Goal: Task Accomplishment & Management: Complete application form

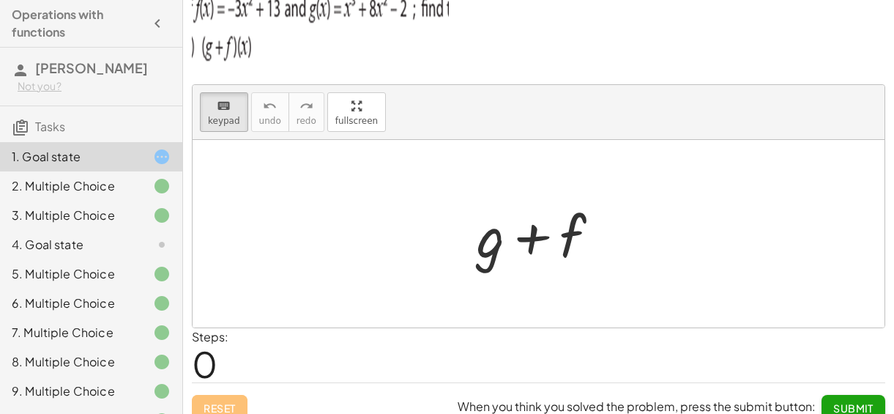
scroll to position [45, 0]
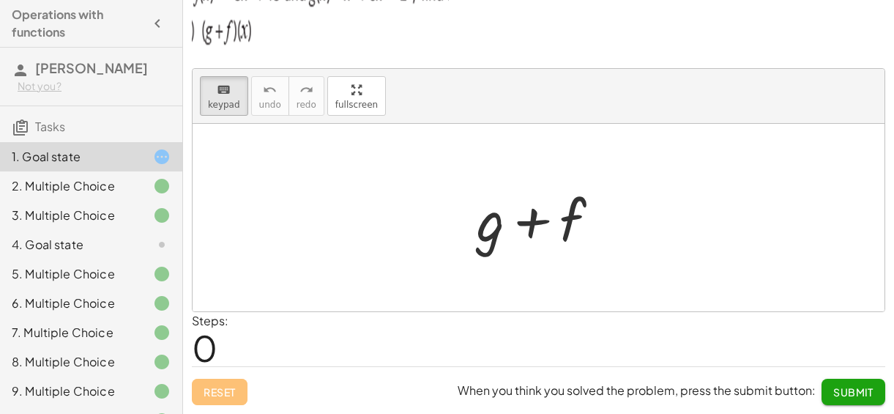
click at [858, 397] on span "Submit" at bounding box center [853, 391] width 40 height 13
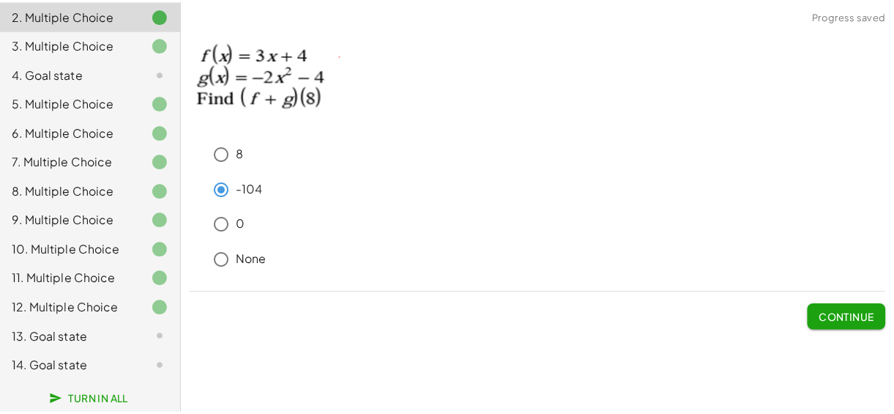
scroll to position [182, 0]
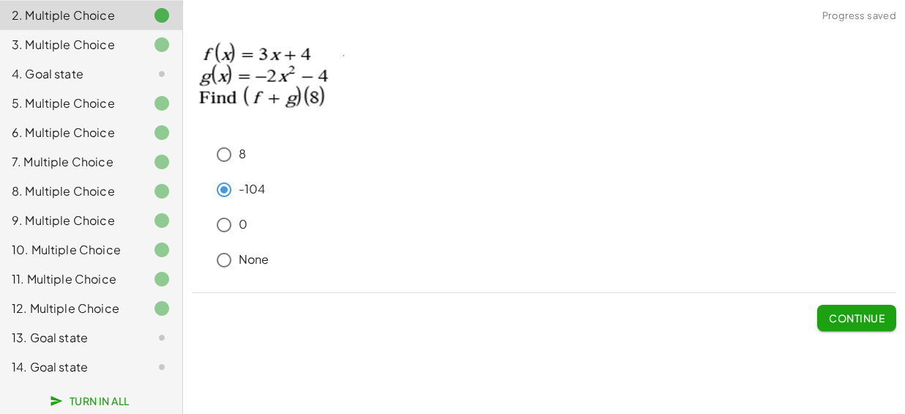
click at [97, 373] on div "14. Goal state" at bounding box center [71, 367] width 118 height 18
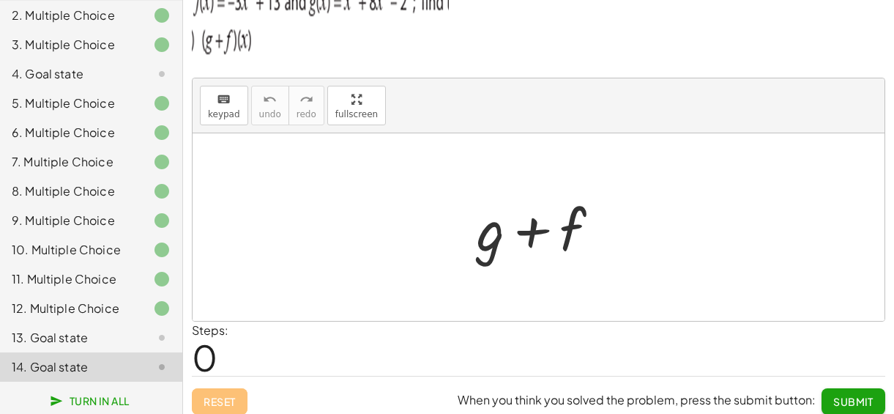
scroll to position [45, 0]
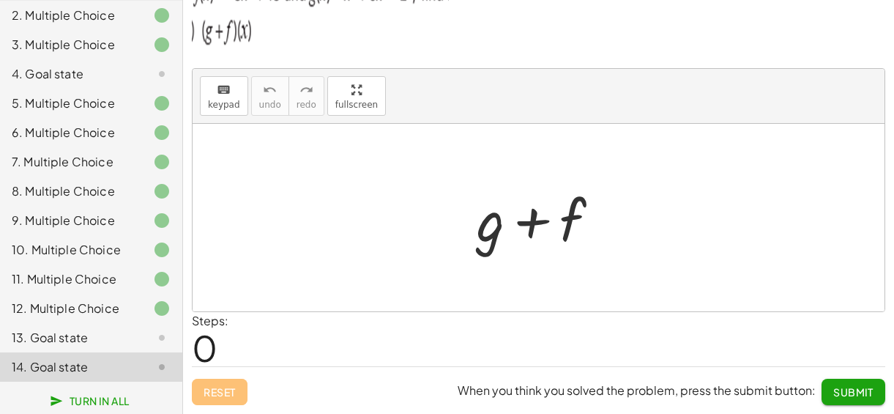
click at [847, 390] on span "Submit" at bounding box center [853, 391] width 40 height 13
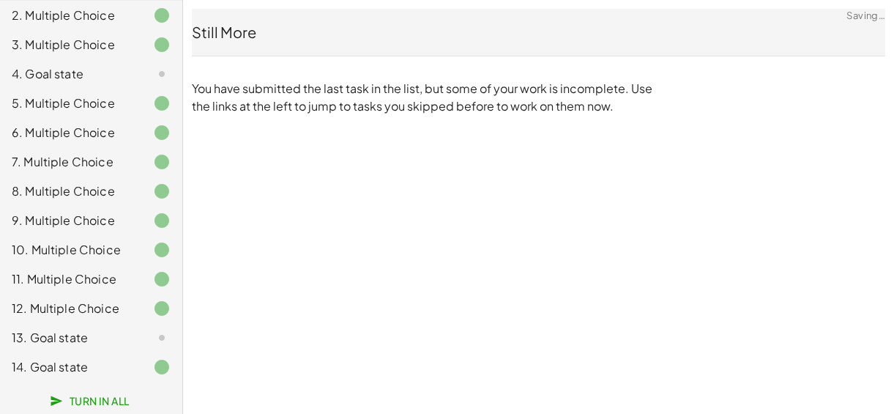
scroll to position [0, 0]
click at [122, 347] on div "13. Goal state" at bounding box center [91, 337] width 182 height 29
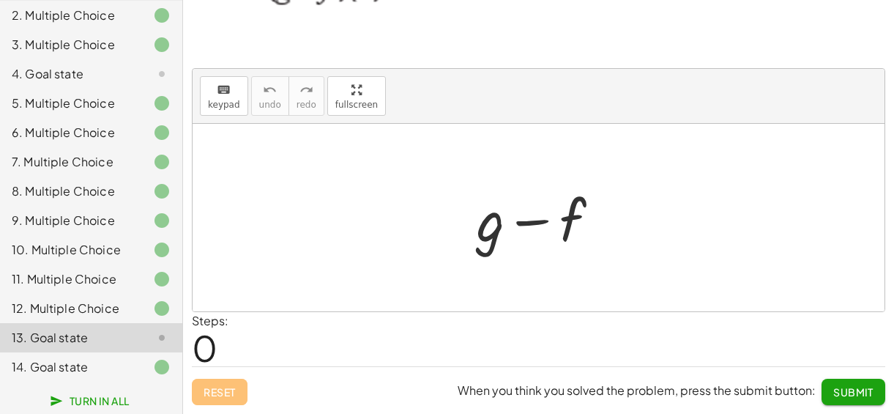
click at [0, 0] on div "keyboard keypad undo undo redo redo fullscreen + g − f × Steps: 0 Reset When yo…" at bounding box center [0, 0] width 0 height 0
click at [857, 398] on span "Submit" at bounding box center [853, 391] width 40 height 13
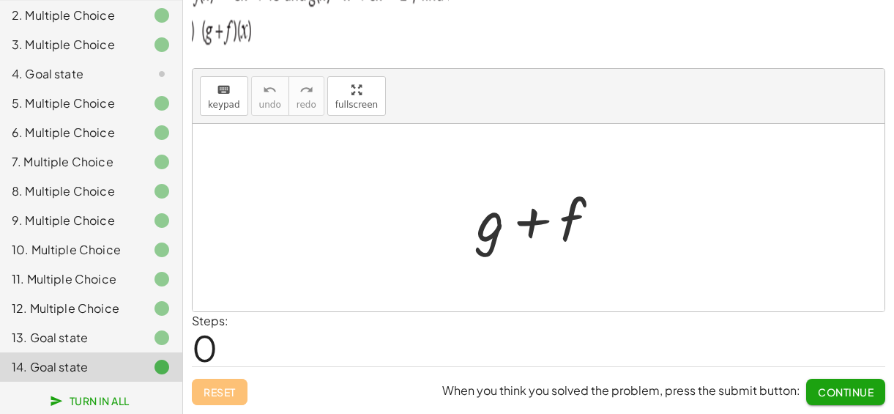
scroll to position [45, 0]
click at [857, 398] on span "Continue" at bounding box center [846, 391] width 56 height 13
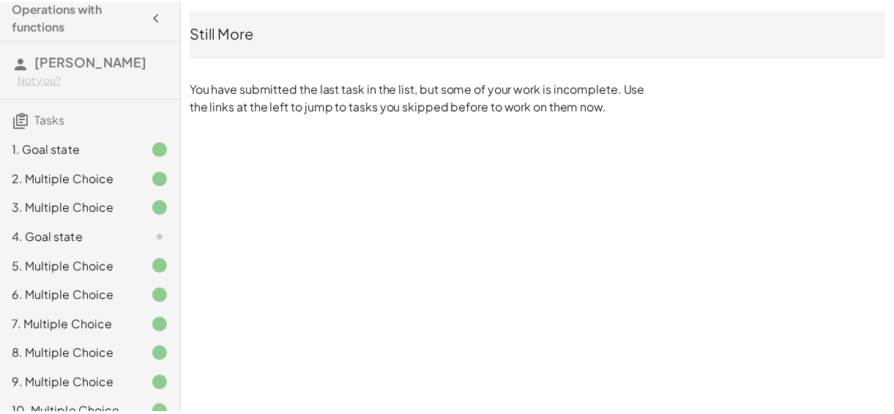
scroll to position [0, 0]
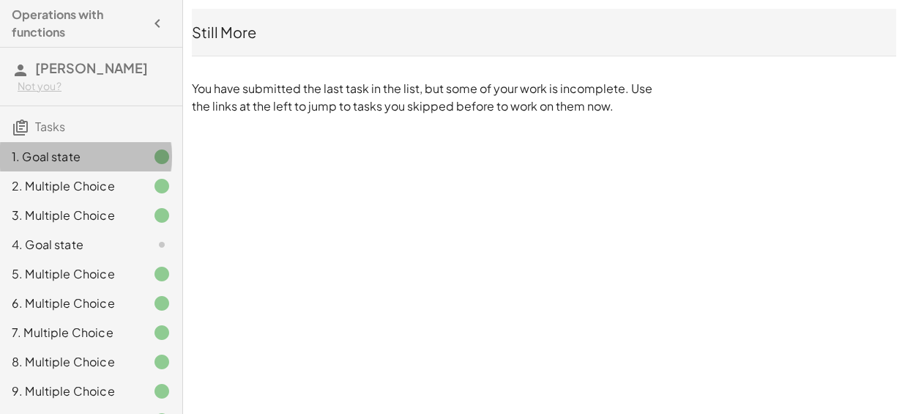
click at [77, 165] on div "1. Goal state" at bounding box center [71, 157] width 118 height 18
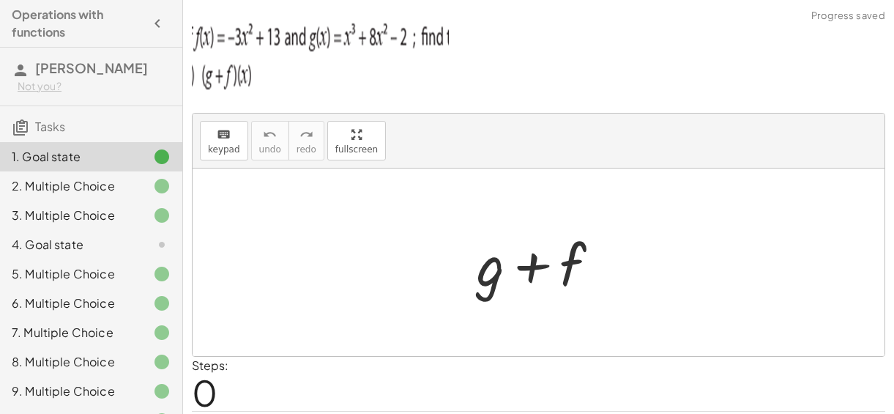
click at [67, 127] on h3 "Tasks" at bounding box center [91, 121] width 182 height 31
click at [47, 127] on span "Tasks" at bounding box center [50, 126] width 30 height 15
click at [23, 133] on icon at bounding box center [21, 128] width 18 height 18
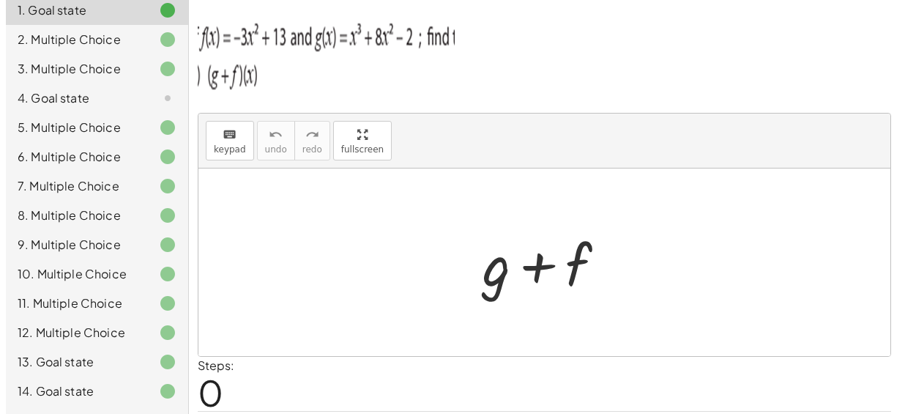
scroll to position [182, 0]
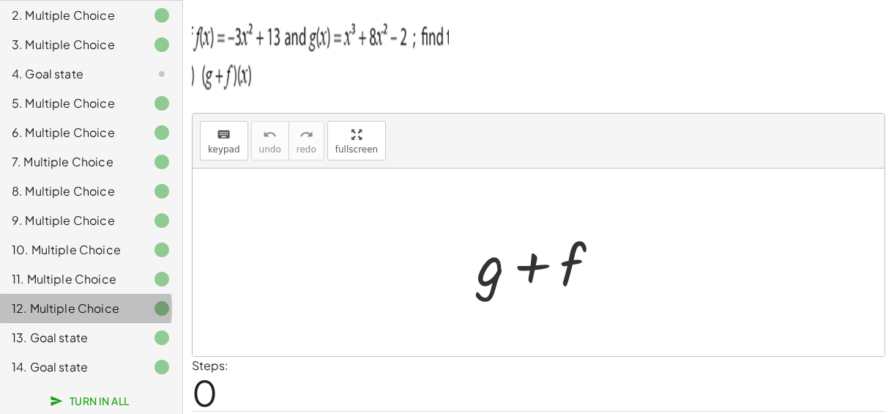
click at [73, 317] on div "12. Multiple Choice" at bounding box center [71, 308] width 118 height 18
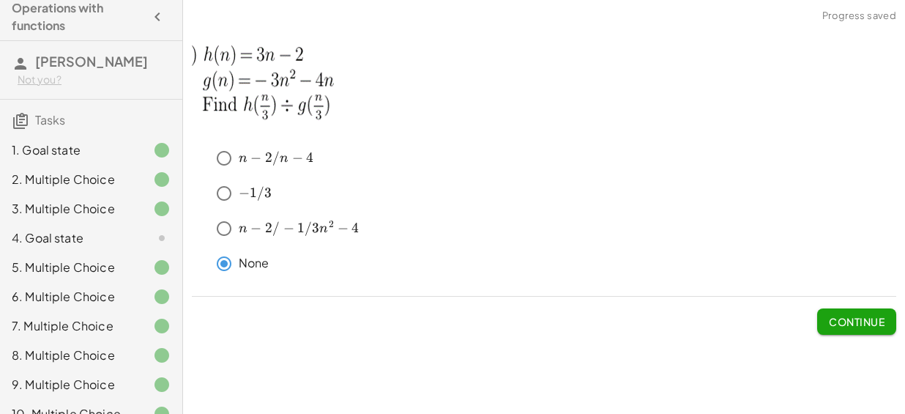
scroll to position [0, 0]
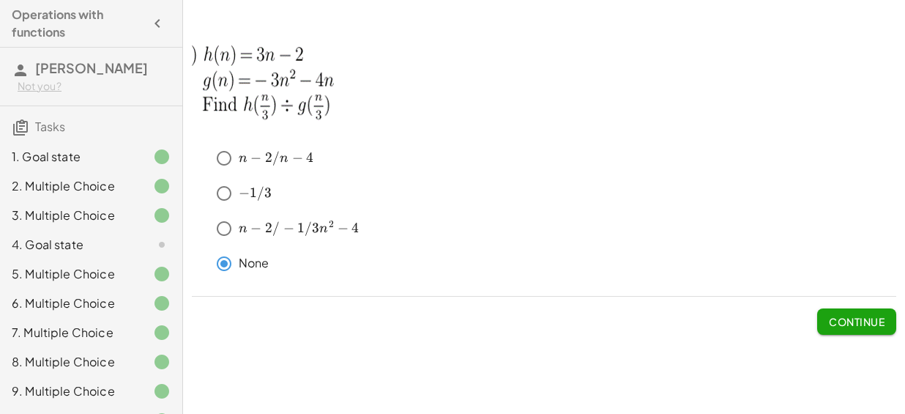
click at [151, 26] on icon "button" at bounding box center [158, 24] width 18 height 18
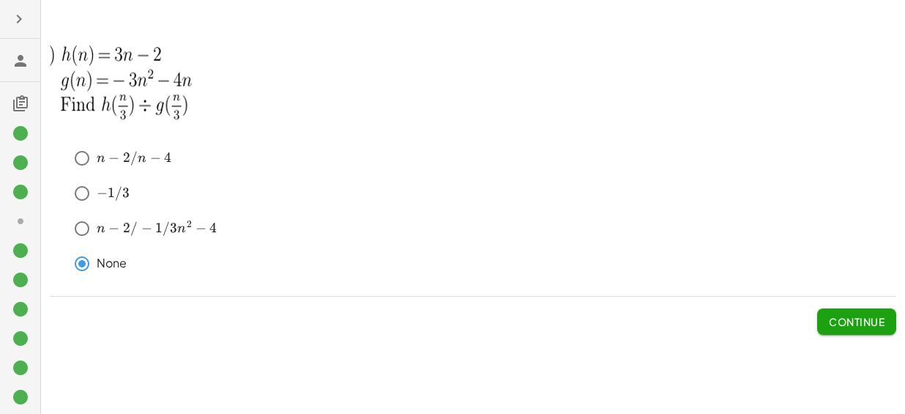
click at [17, 25] on icon "button" at bounding box center [19, 19] width 18 height 18
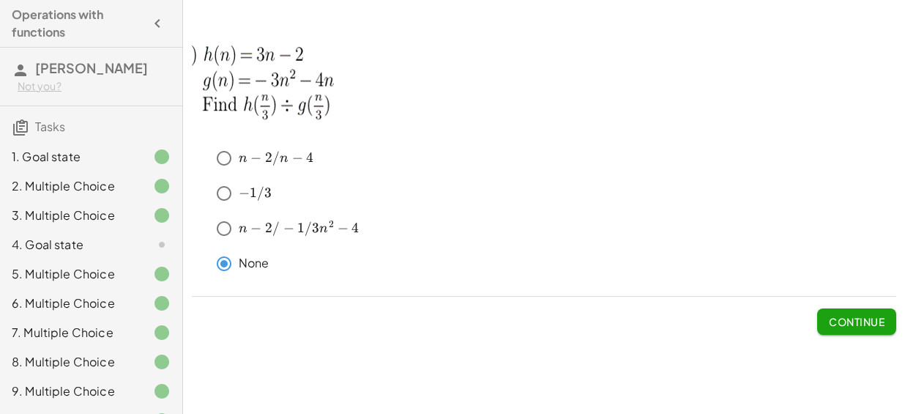
click at [43, 81] on div "Not you?" at bounding box center [94, 86] width 153 height 15
click at [36, 75] on span "[PERSON_NAME]" at bounding box center [91, 67] width 113 height 17
click at [55, 62] on span "[PERSON_NAME]" at bounding box center [91, 67] width 113 height 17
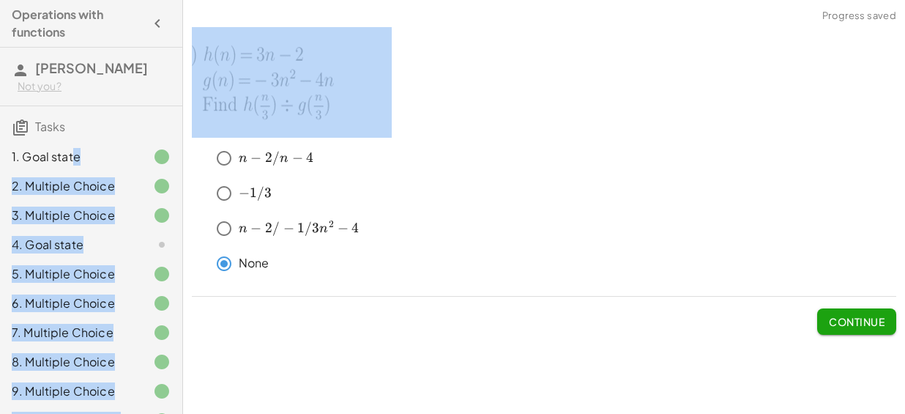
drag, startPoint x: 71, startPoint y: 151, endPoint x: 198, endPoint y: 186, distance: 131.5
click at [198, 186] on main "Operations with functions [PERSON_NAME] Not you? Tasks 1. Goal state 2. Multipl…" at bounding box center [452, 207] width 905 height 414
click at [162, 259] on div "3. Multiple Choice" at bounding box center [91, 273] width 182 height 29
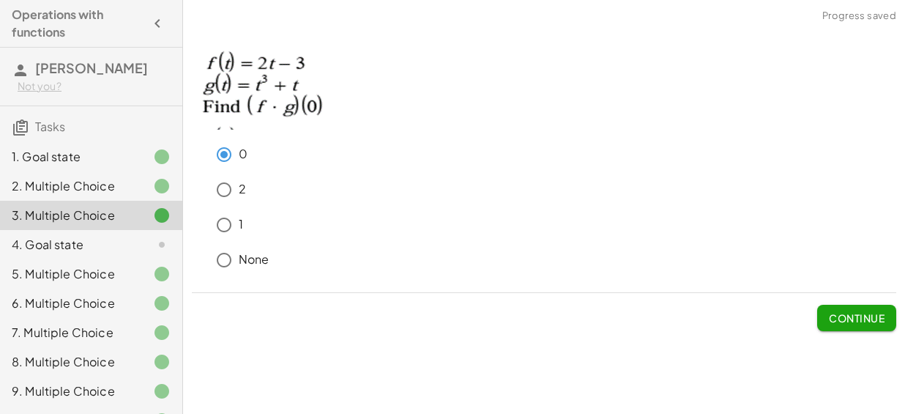
click at [153, 178] on icon at bounding box center [162, 186] width 18 height 18
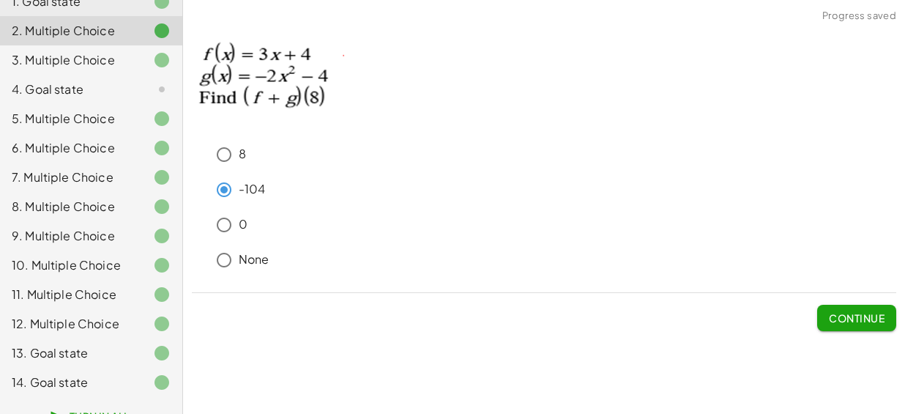
scroll to position [182, 0]
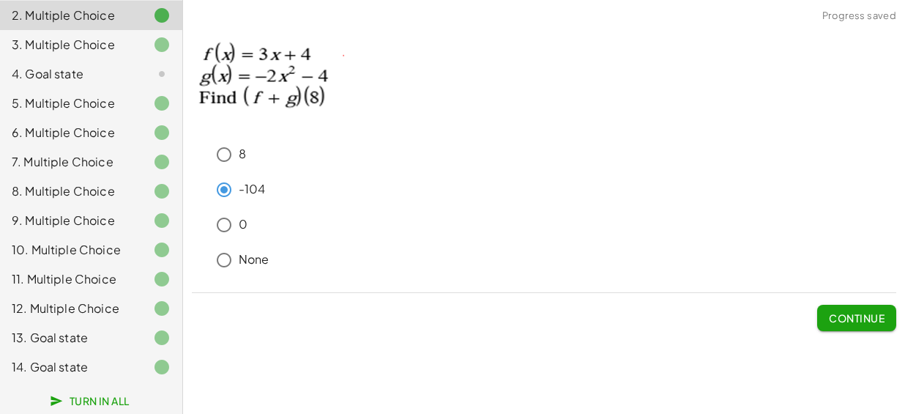
click at [72, 65] on div "4. Goal state" at bounding box center [71, 74] width 118 height 18
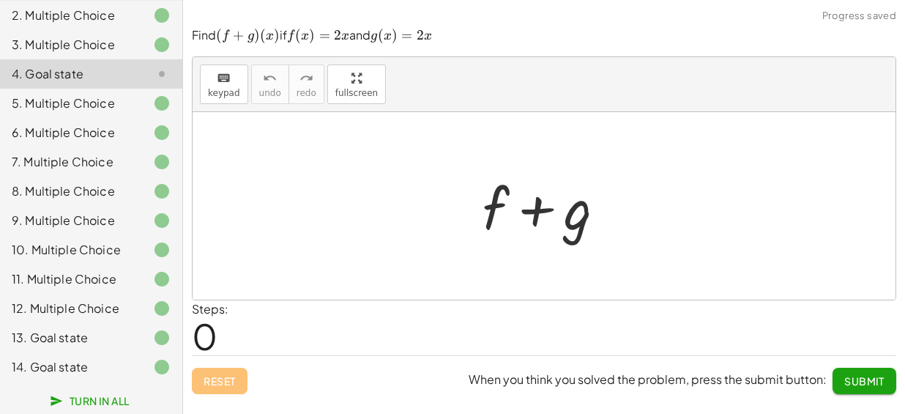
click at [574, 223] on div at bounding box center [549, 205] width 149 height 75
click at [0, 0] on div "Find ﻿ ( f + g ) ( x ) (f+g)(x) ( f + g ) ( x ) ﻿ if ﻿ f ( x ) = 2 x f(x)=2x f …" at bounding box center [0, 0] width 0 height 0
click at [869, 382] on span "Submit" at bounding box center [864, 380] width 40 height 13
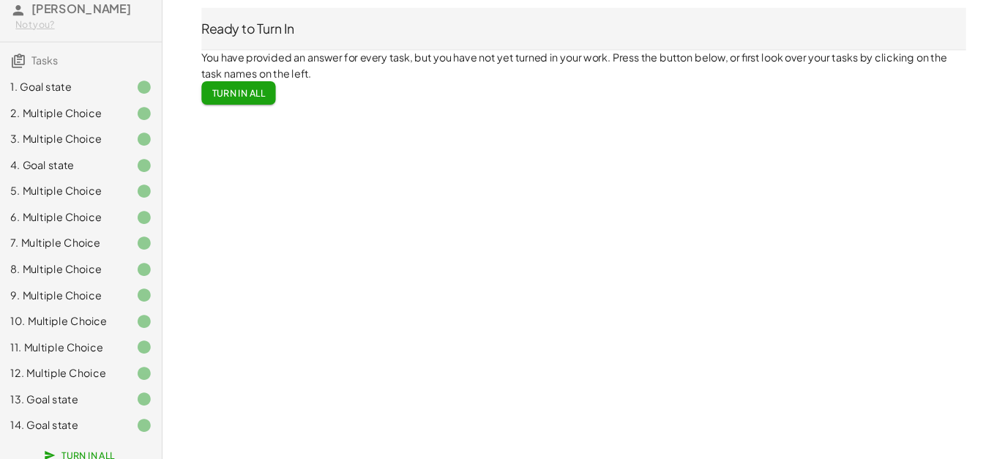
scroll to position [90, 0]
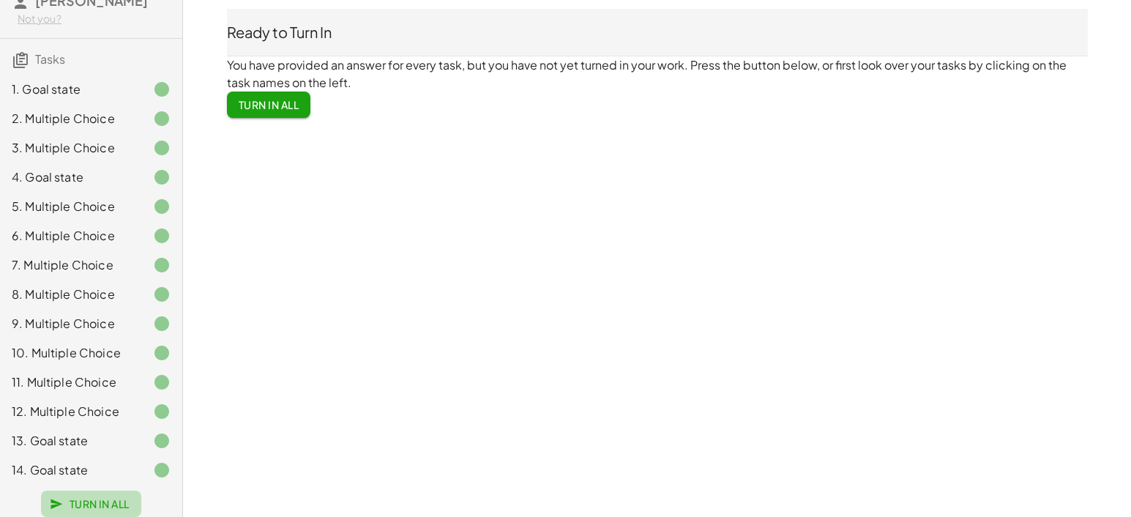
click at [81, 413] on span "Turn In All" at bounding box center [91, 503] width 77 height 13
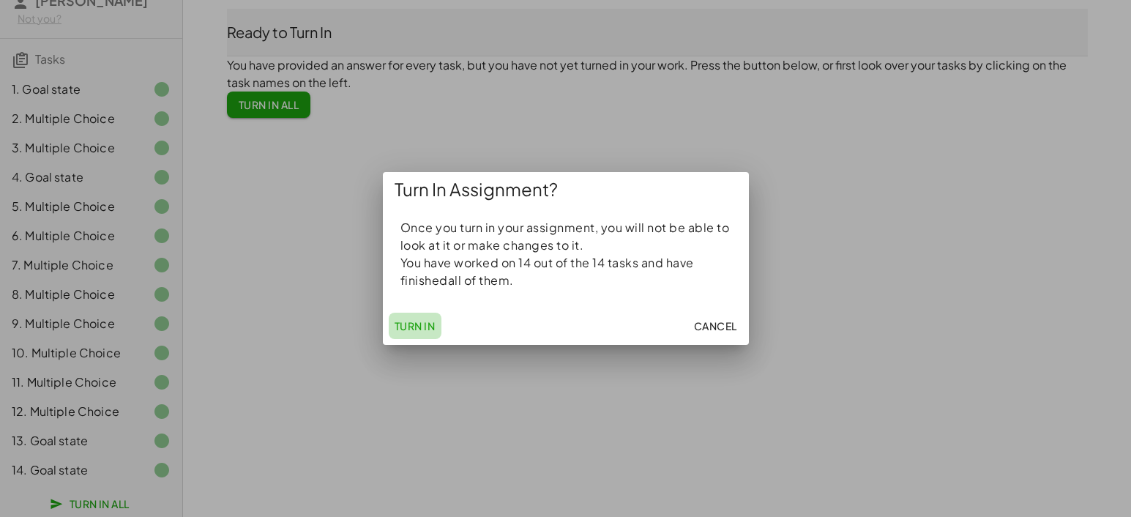
click at [414, 333] on button "Turn In" at bounding box center [415, 326] width 53 height 26
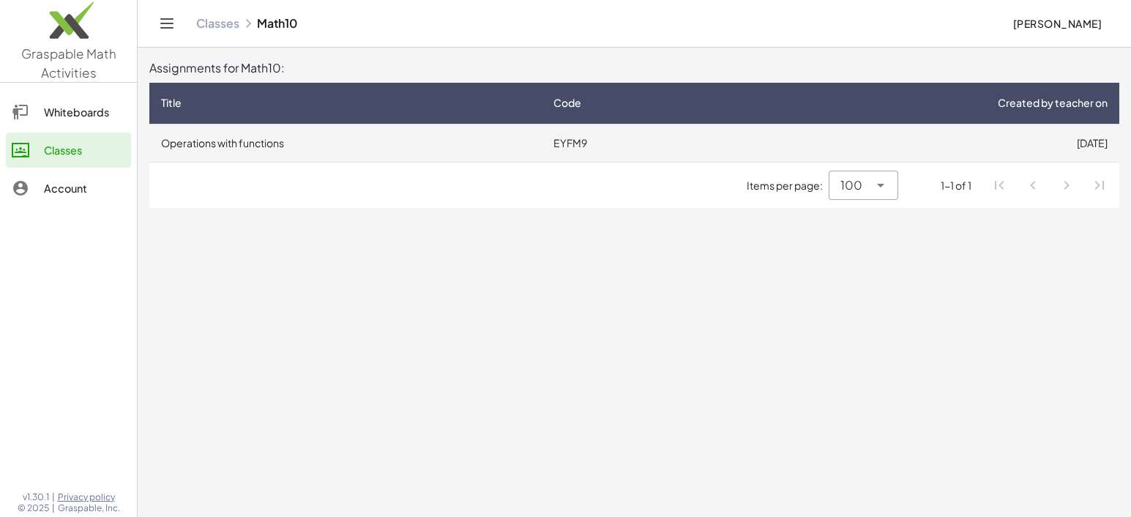
click at [294, 132] on td "Operations with functions" at bounding box center [345, 143] width 392 height 38
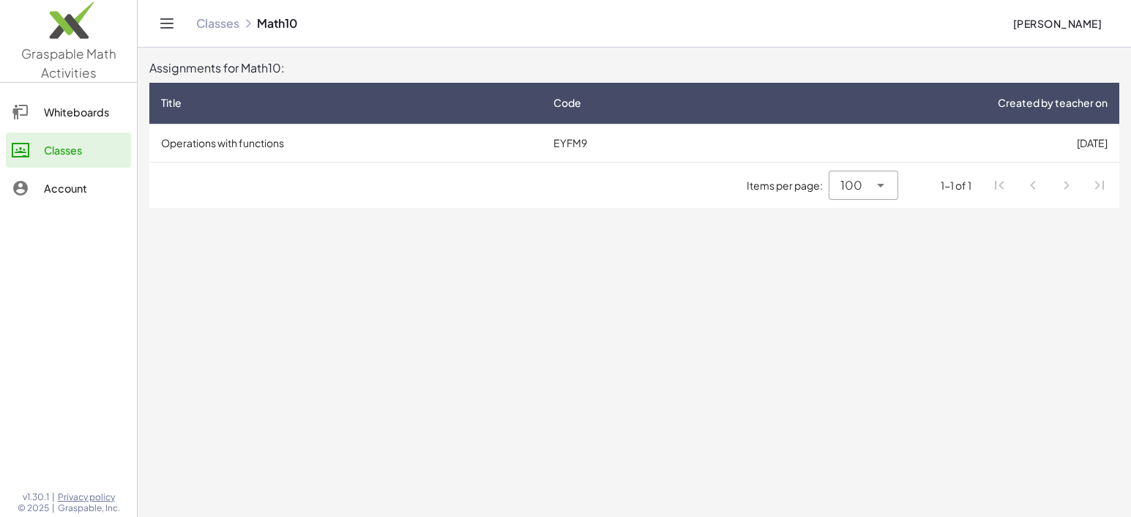
drag, startPoint x: 584, startPoint y: 144, endPoint x: 554, endPoint y: 192, distance: 57.3
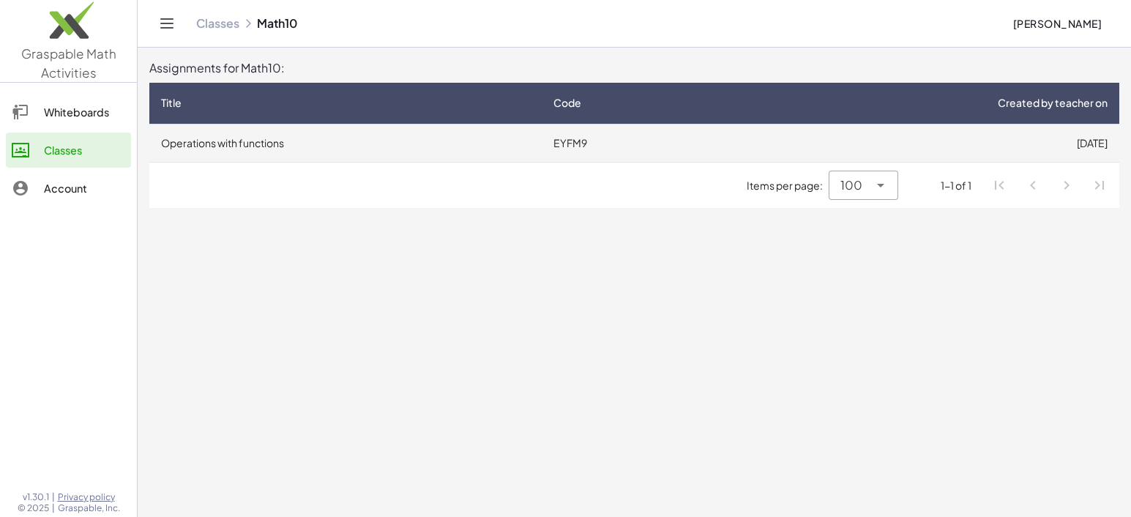
drag, startPoint x: 554, startPoint y: 192, endPoint x: 534, endPoint y: 145, distance: 50.6
click at [534, 145] on td "Operations with functions" at bounding box center [345, 143] width 392 height 38
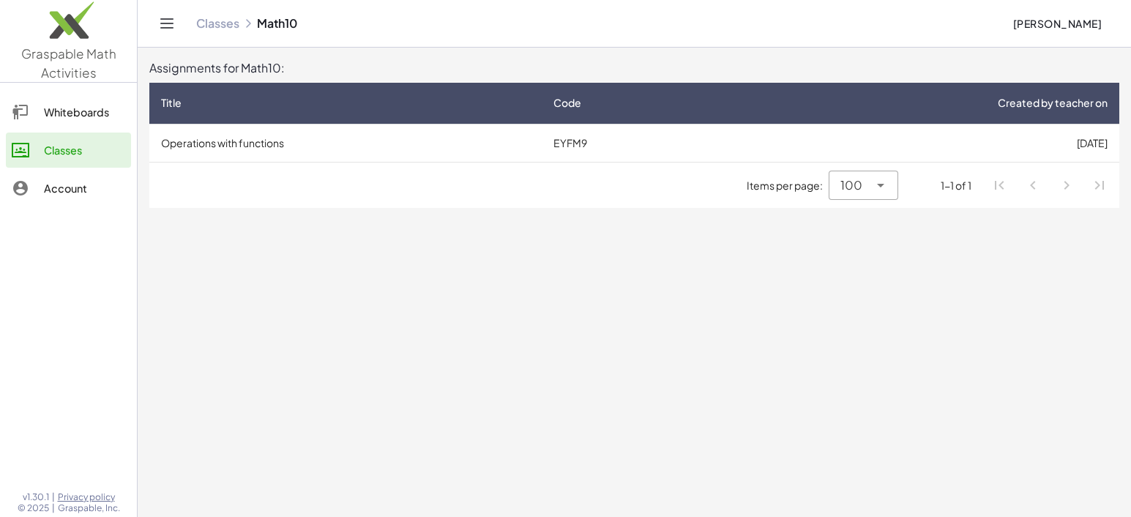
click at [75, 114] on div "Whiteboards" at bounding box center [84, 112] width 81 height 18
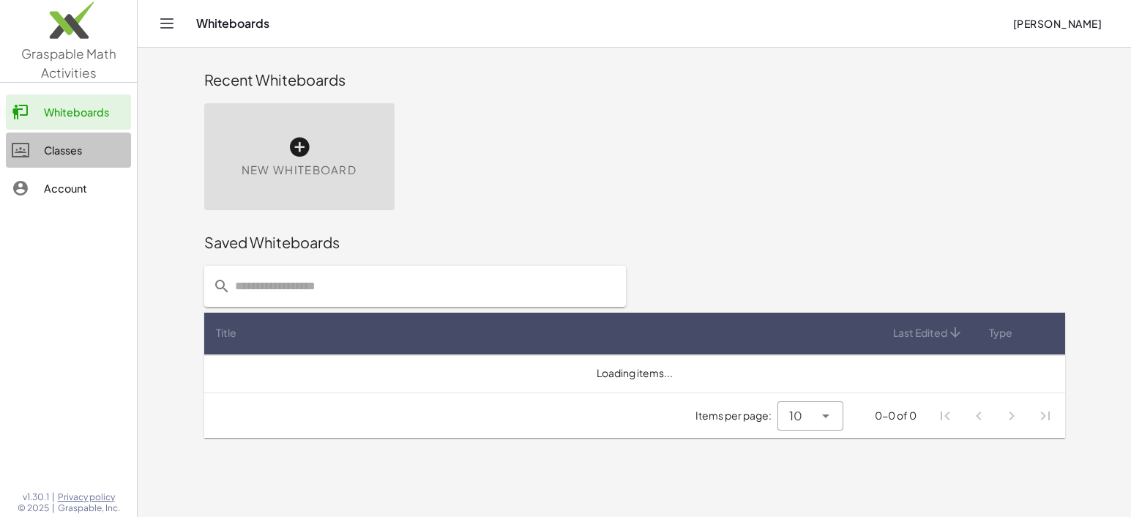
click at [78, 143] on div "Classes" at bounding box center [84, 150] width 81 height 18
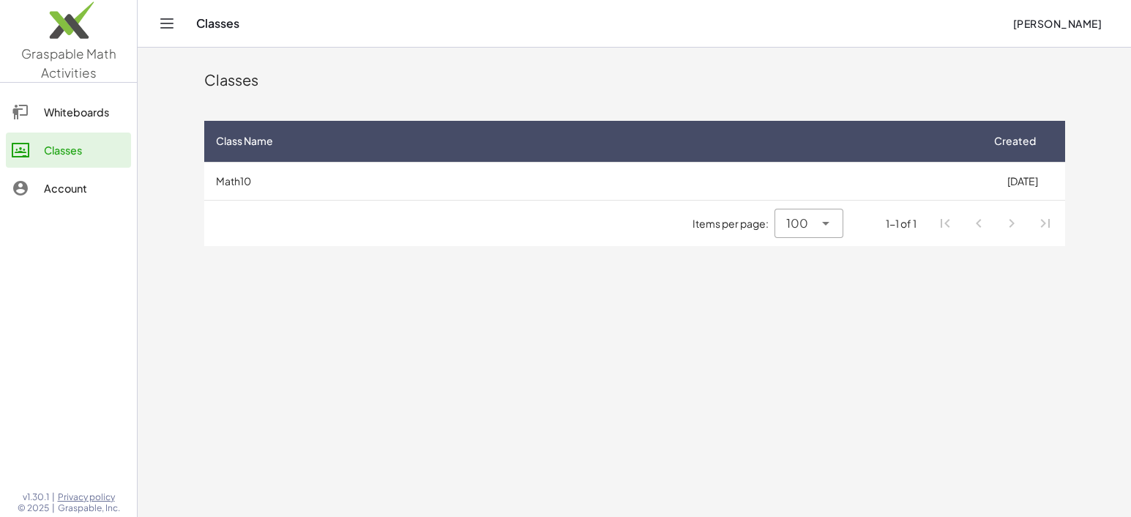
click at [436, 181] on td "Math10" at bounding box center [592, 181] width 777 height 38
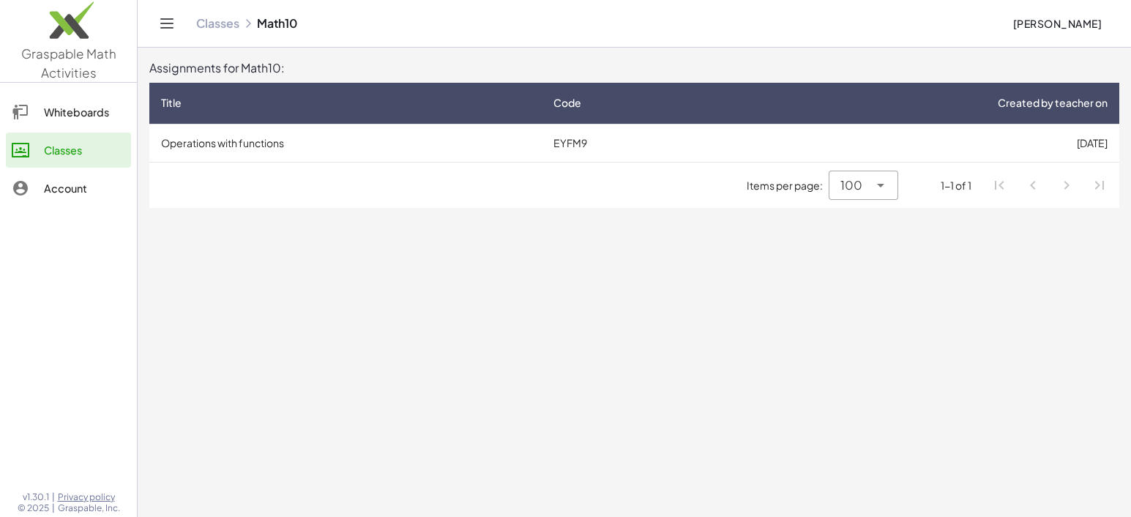
click at [350, 167] on div "Items per page: 100 *** 1-1 of 1" at bounding box center [634, 185] width 970 height 45
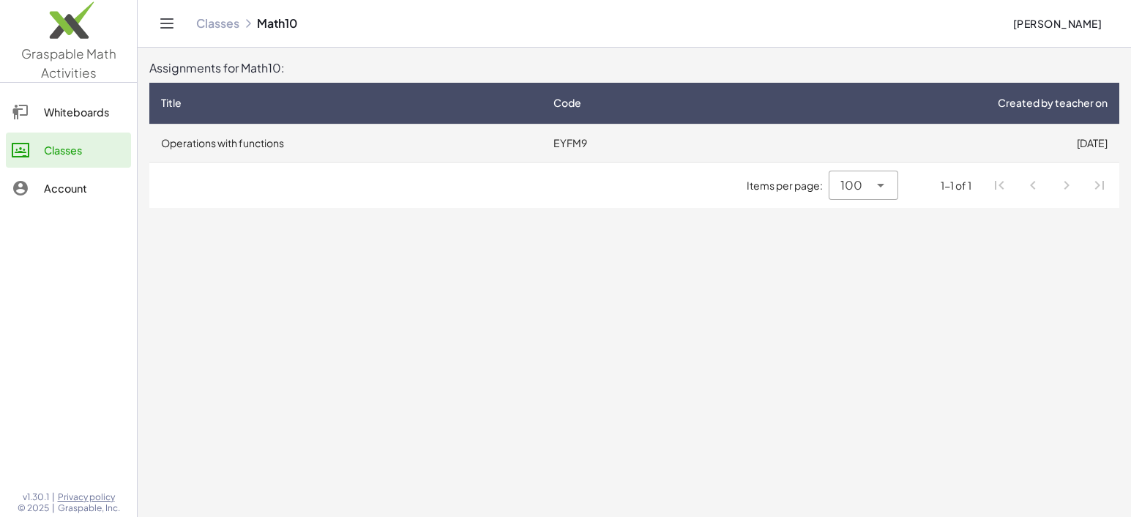
click at [348, 151] on td "Operations with functions" at bounding box center [345, 143] width 392 height 38
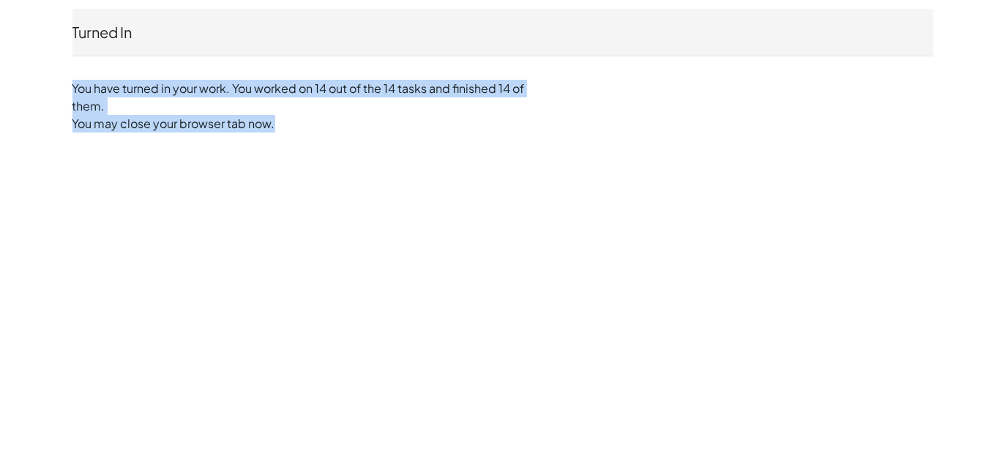
drag, startPoint x: 68, startPoint y: 89, endPoint x: 348, endPoint y: 124, distance: 282.0
click at [348, 124] on div "Turned In [PERSON_NAME] Not you? You have turned in your work. You worked on 14…" at bounding box center [503, 70] width 879 height 141
copy div "You have turned in your work. You worked on 14 out of the 14 tasks and finished…"
click at [0, 0] on div "Turned In [PERSON_NAME] Not you? You have turned in your work. You worked on 14…" at bounding box center [0, 0] width 0 height 0
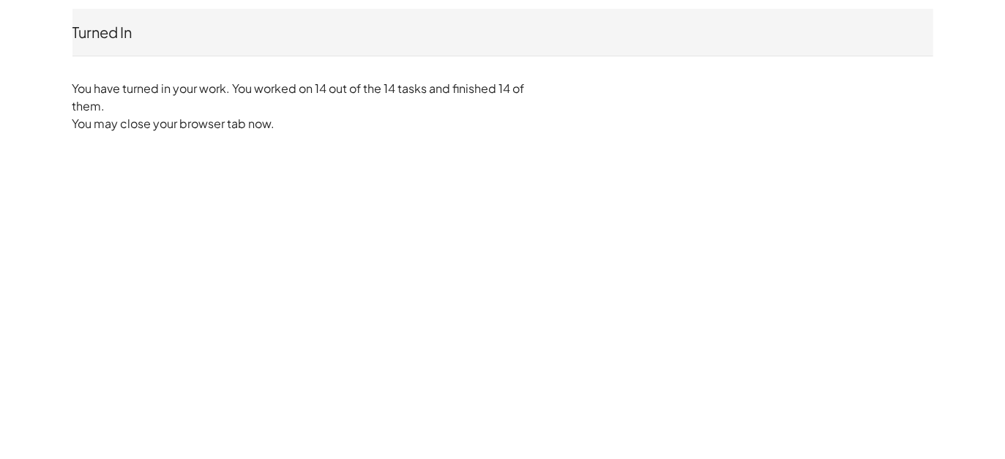
drag, startPoint x: 253, startPoint y: 2, endPoint x: 540, endPoint y: 265, distance: 389.2
click at [0, 0] on div "Turned In [PERSON_NAME] Not you? You have turned in your work. You worked on 14…" at bounding box center [0, 0] width 0 height 0
